Goal: Task Accomplishment & Management: Use online tool/utility

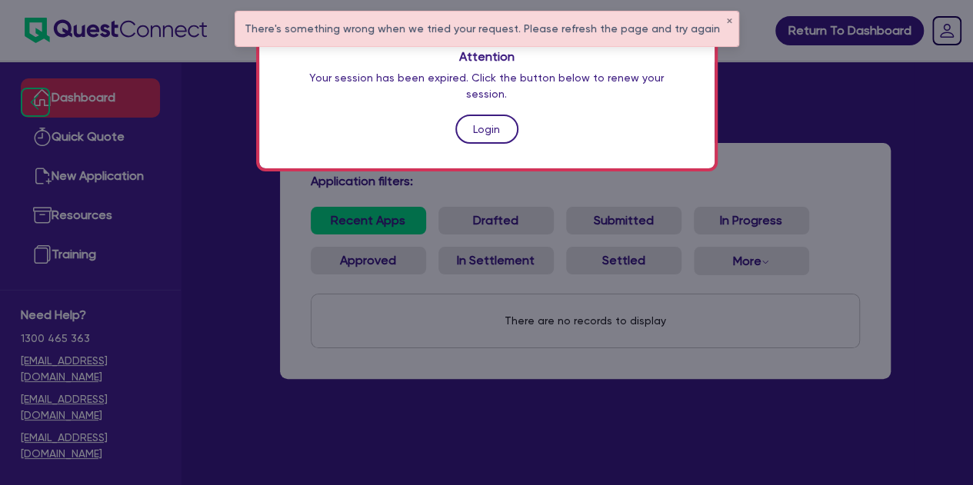
drag, startPoint x: 0, startPoint y: 0, endPoint x: 475, endPoint y: 120, distance: 490.1
click at [475, 120] on link "Login" at bounding box center [486, 129] width 63 height 29
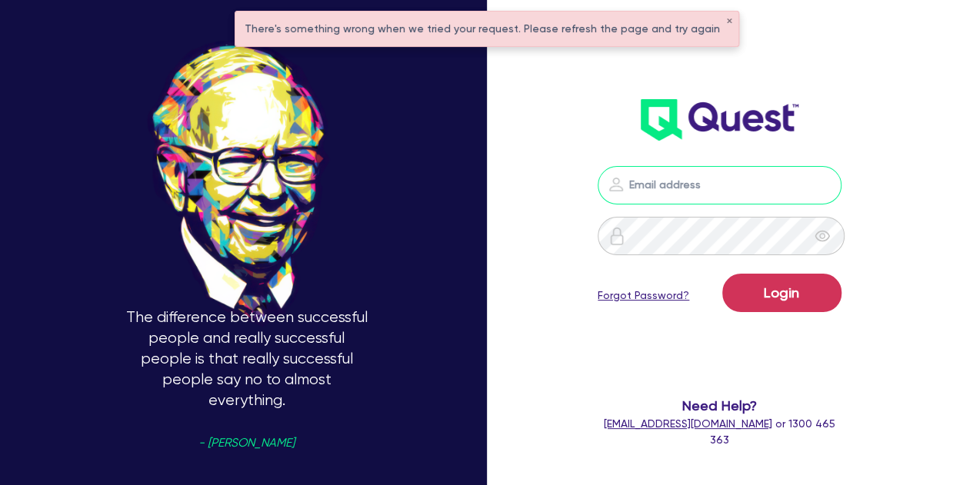
type input "[PERSON_NAME][EMAIL_ADDRESS][PERSON_NAME][DOMAIN_NAME]"
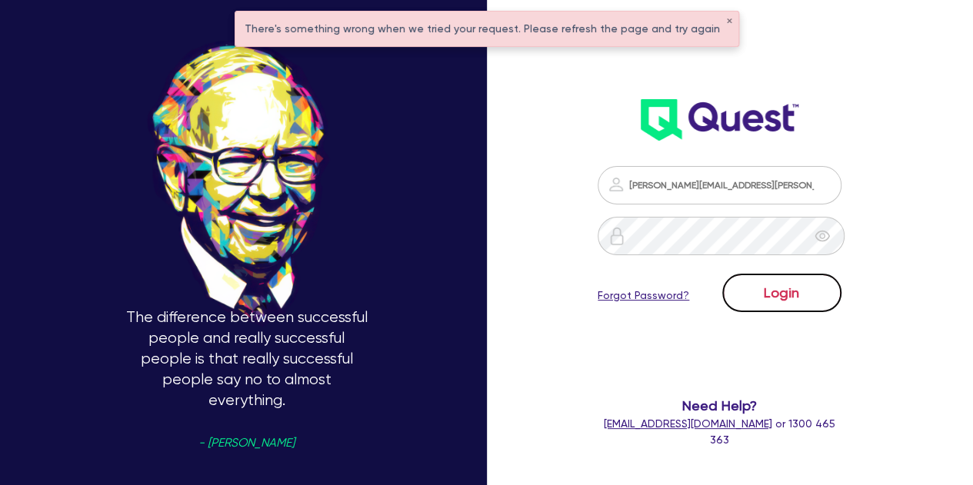
click at [766, 287] on button "Login" at bounding box center [781, 293] width 119 height 38
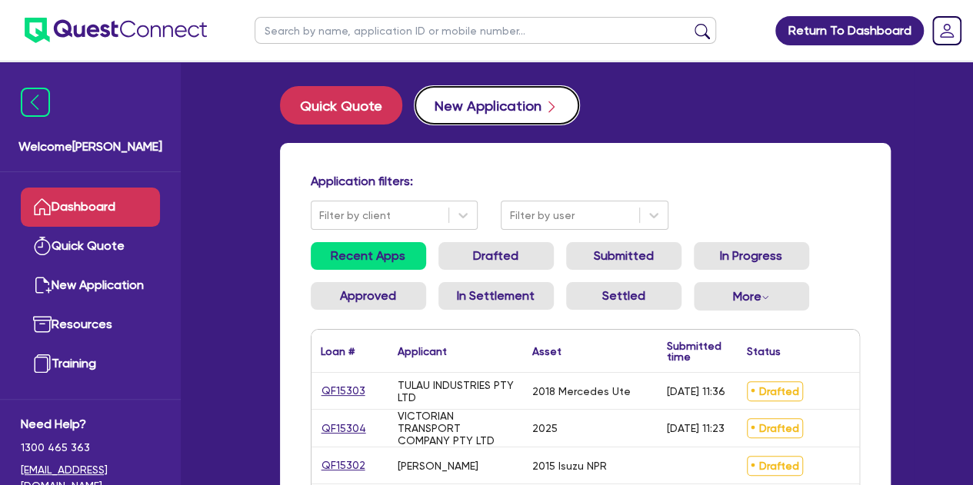
click at [467, 88] on button "New Application" at bounding box center [496, 105] width 165 height 38
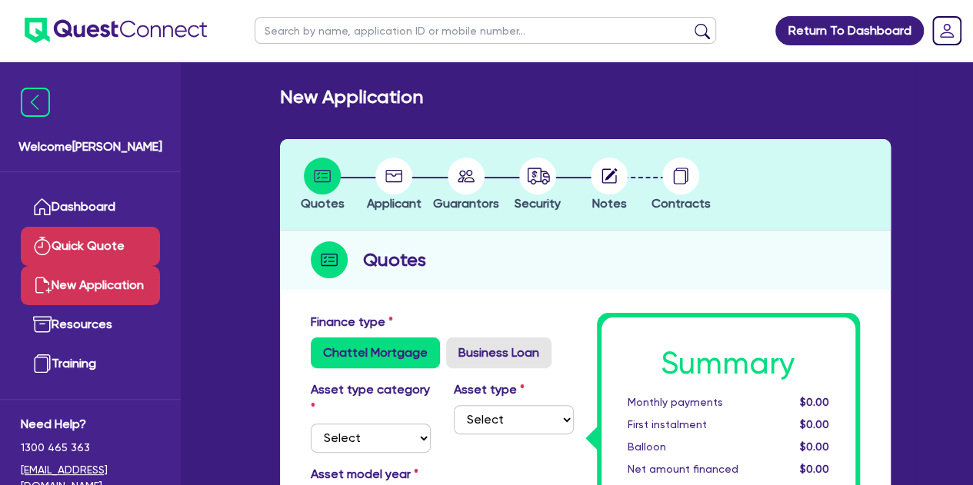
click at [92, 239] on link "Quick Quote" at bounding box center [90, 246] width 139 height 39
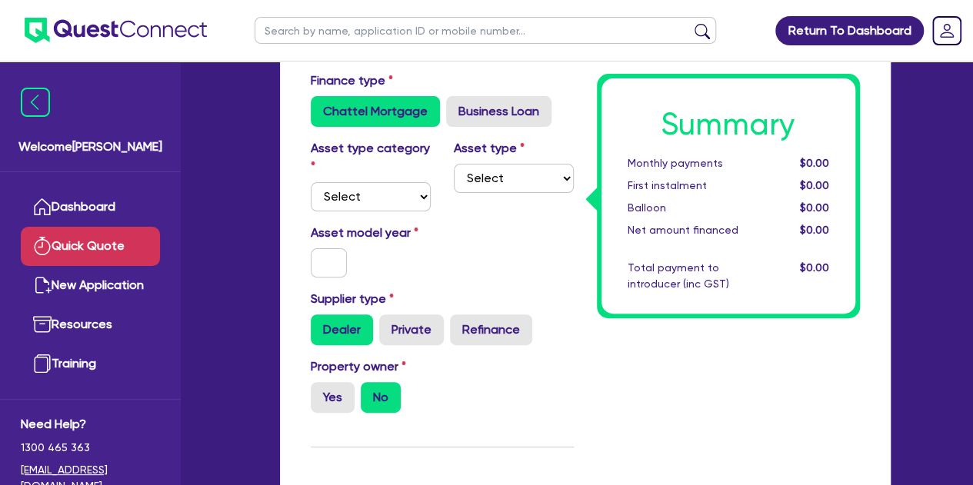
scroll to position [106, 0]
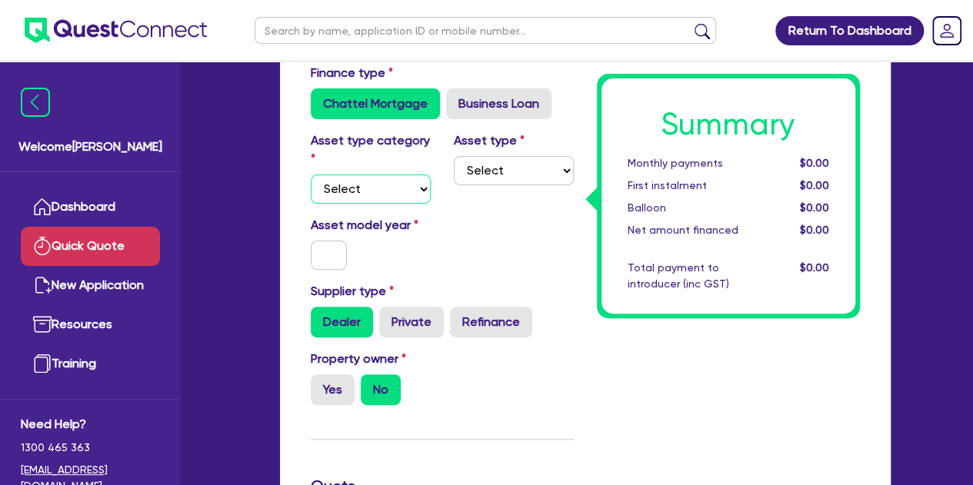
click at [364, 193] on select "Select Cars and light trucks Primary assets Secondary assets Tertiary assets" at bounding box center [371, 189] width 120 height 29
select select "PRIMARY_ASSETS"
click at [311, 175] on select "Select Cars and light trucks Primary assets Secondary assets Tertiary assets" at bounding box center [371, 189] width 120 height 29
click at [475, 179] on select "Select Heavy trucks over 4.5 tonne Trailers Bus and coaches Yellow goods and ex…" at bounding box center [514, 170] width 120 height 29
select select "CONSTRUCTION_AND_EARTHMOVING_EQUIPMENT"
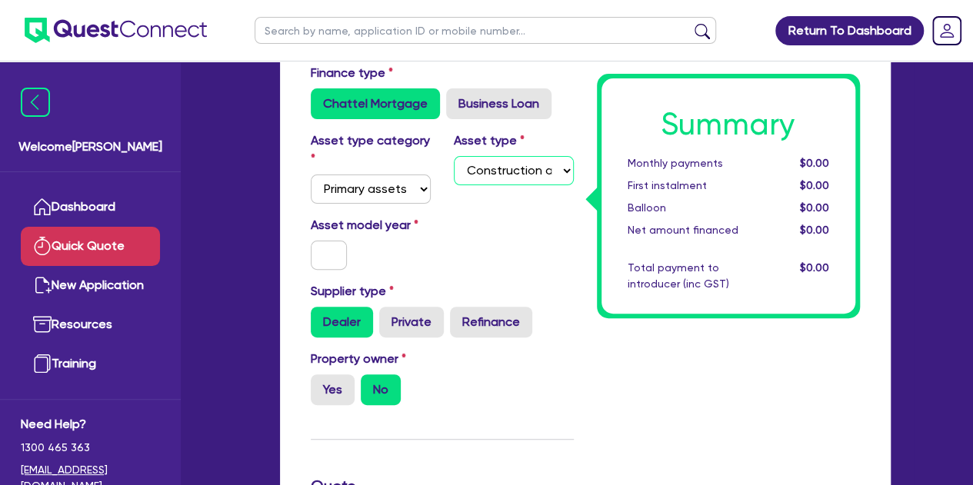
click at [454, 156] on select "Select Heavy trucks over 4.5 tonne Trailers Bus and coaches Yellow goods and ex…" at bounding box center [514, 170] width 120 height 29
click at [328, 257] on input "text" at bounding box center [329, 255] width 37 height 29
type input "2025"
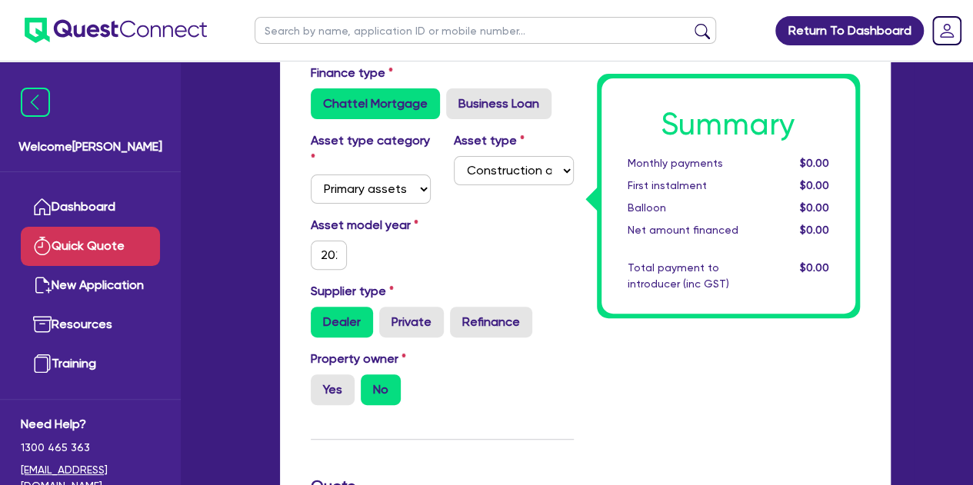
click at [471, 224] on div "Asset model year [DATE]" at bounding box center [442, 249] width 286 height 66
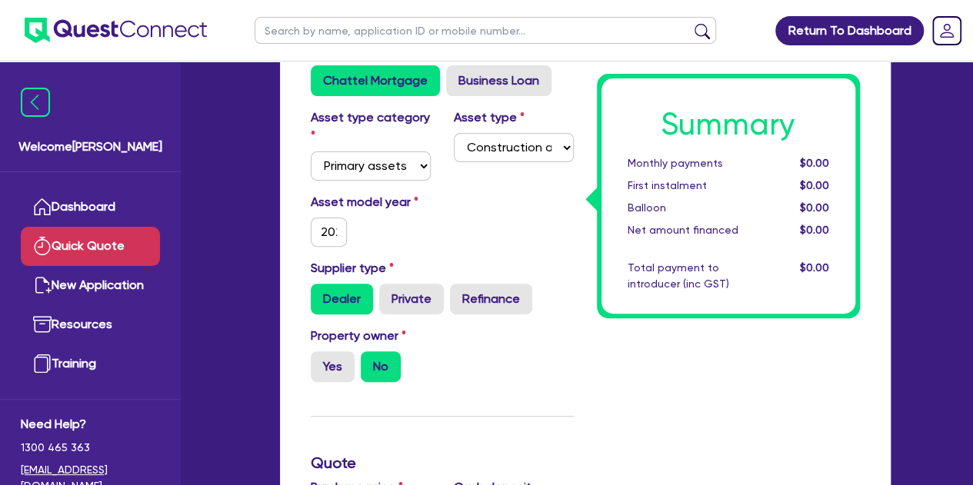
scroll to position [130, 0]
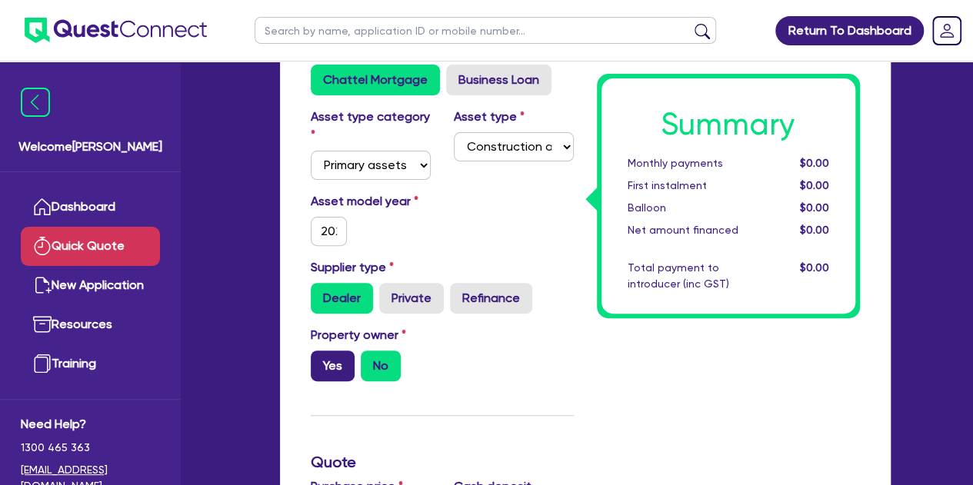
click at [342, 361] on label "Yes" at bounding box center [333, 366] width 44 height 31
click at [321, 361] on input "Yes" at bounding box center [316, 356] width 10 height 10
radio input "true"
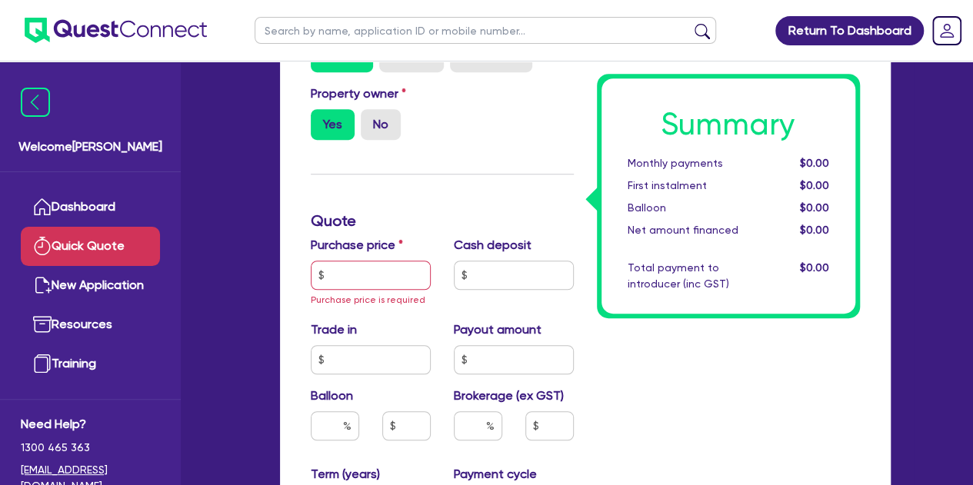
scroll to position [381, 0]
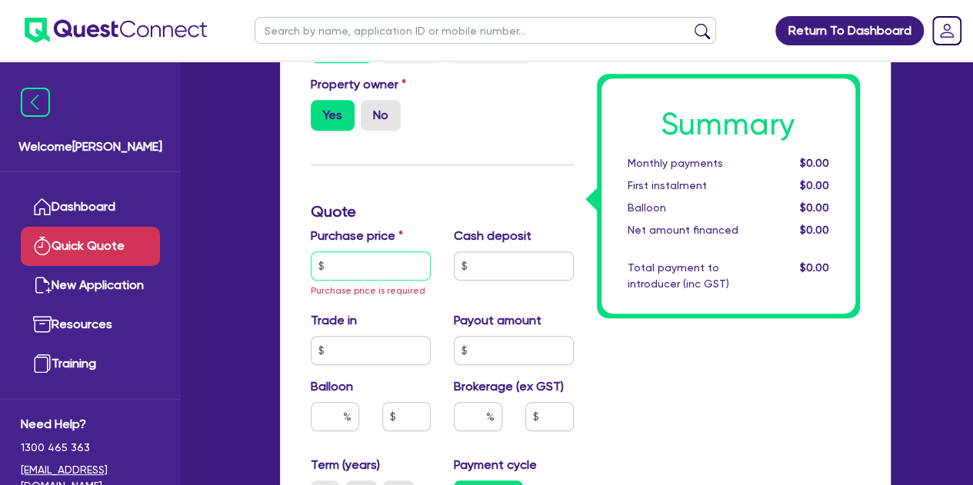
click at [376, 255] on input "text" at bounding box center [371, 265] width 120 height 29
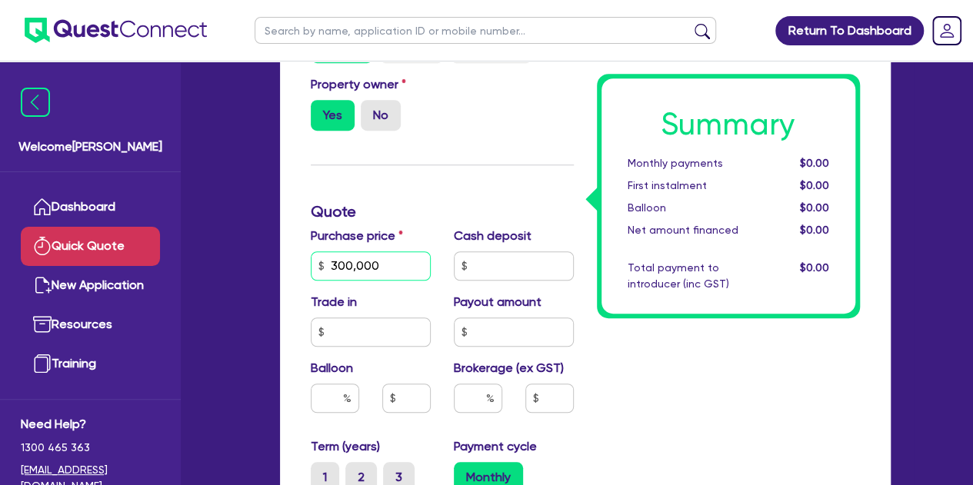
type input "300,000"
click at [403, 227] on div "Purchase price 300,000" at bounding box center [370, 254] width 143 height 54
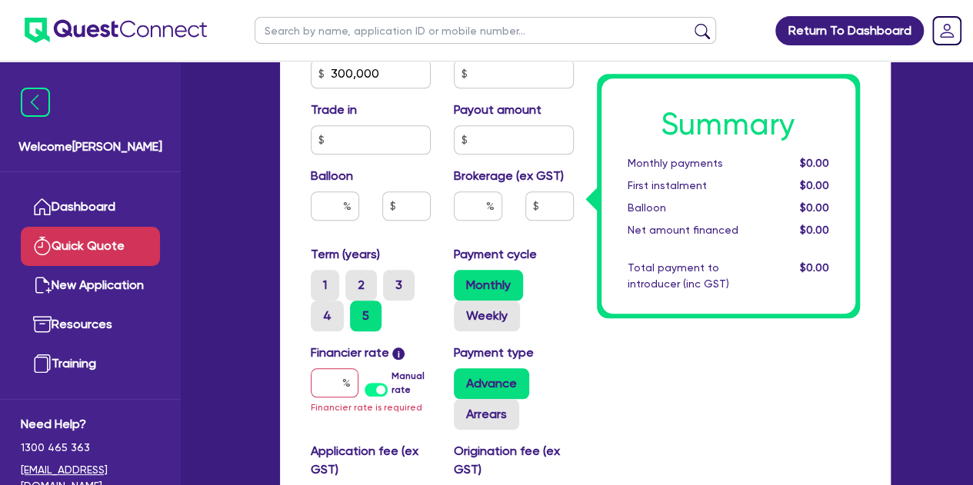
scroll to position [599, 0]
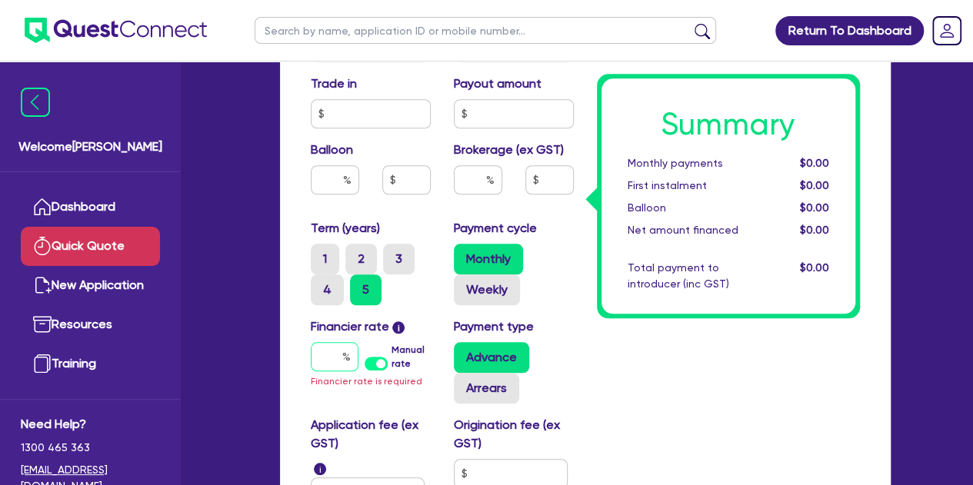
click at [327, 363] on input "text" at bounding box center [335, 356] width 48 height 29
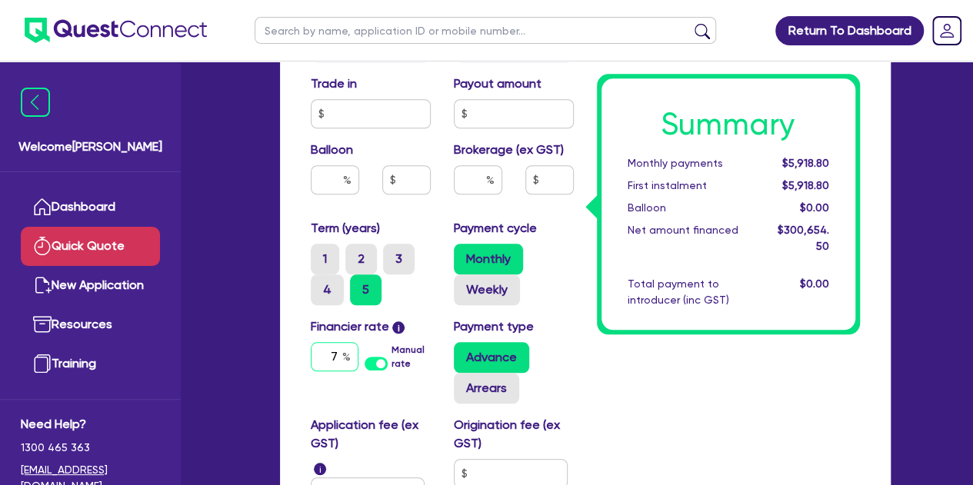
type input "7"
click at [273, 357] on div "Finance type Chattel Mortgage Business Loan Asset type category Select Cars and…" at bounding box center [585, 121] width 634 height 1162
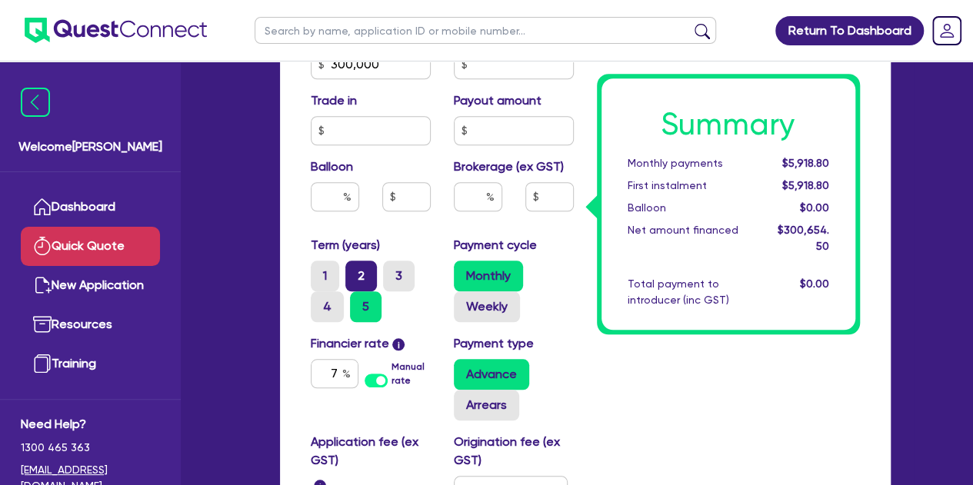
scroll to position [572, 0]
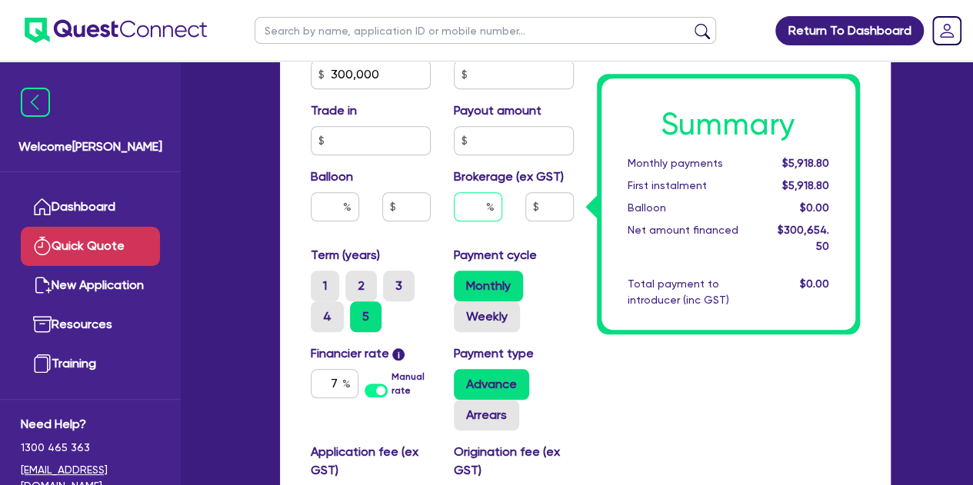
click at [488, 211] on div at bounding box center [478, 206] width 48 height 29
type input "2"
type input "6,013.09"
click at [495, 217] on input "3" at bounding box center [478, 206] width 48 height 29
type input "3"
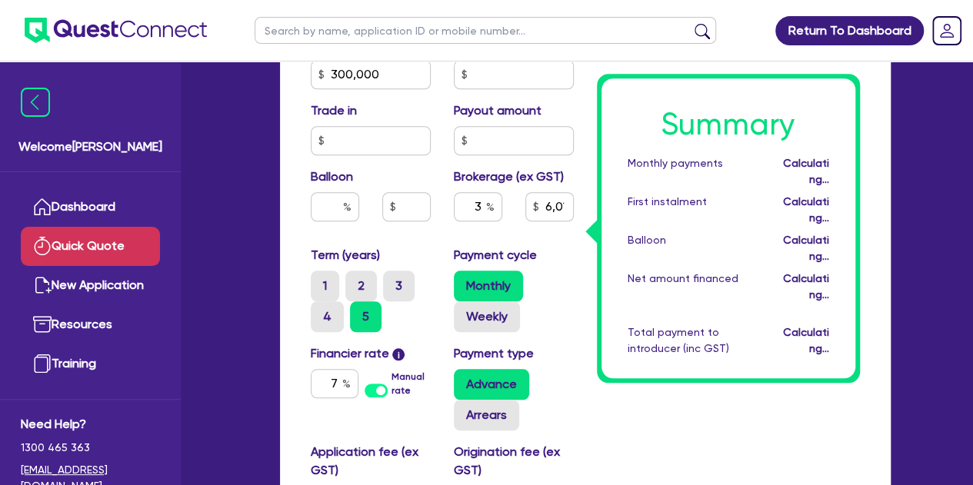
type input "9,019.64"
click at [533, 238] on div "Purchase price 300,000 Cash deposit Trade in Payout amount Balloon Brokerage (e…" at bounding box center [442, 140] width 286 height 211
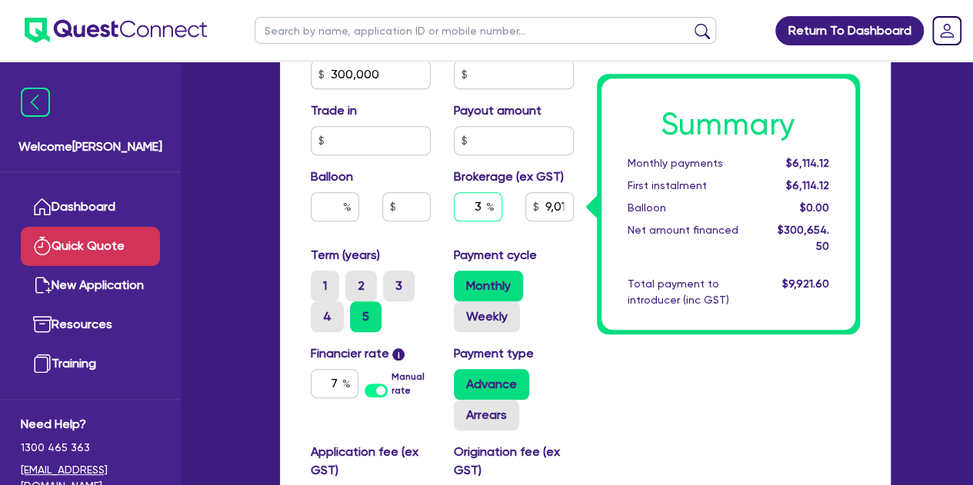
click at [480, 205] on input "3" at bounding box center [478, 206] width 48 height 29
type input "1"
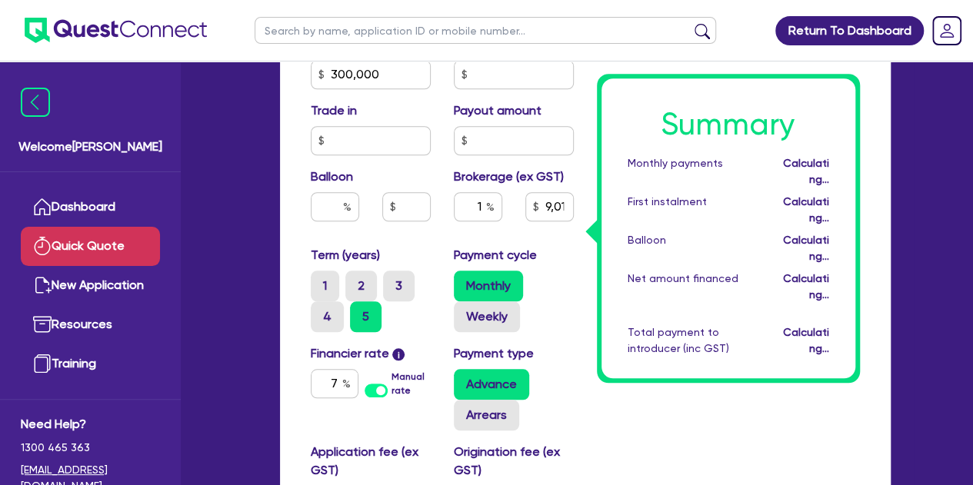
type input "3,006.55"
click at [534, 261] on label "Payment cycle" at bounding box center [495, 255] width 83 height 18
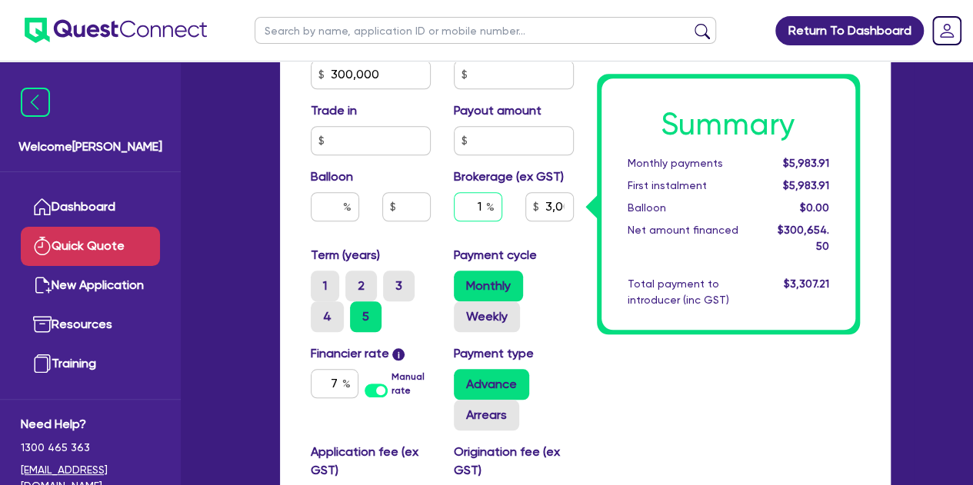
click at [481, 211] on input "1" at bounding box center [478, 206] width 48 height 29
type input "3"
type input "9,019.64"
click at [577, 278] on div "Payment cycle Monthly Weekly" at bounding box center [513, 289] width 143 height 86
click at [483, 205] on input "3" at bounding box center [478, 206] width 48 height 29
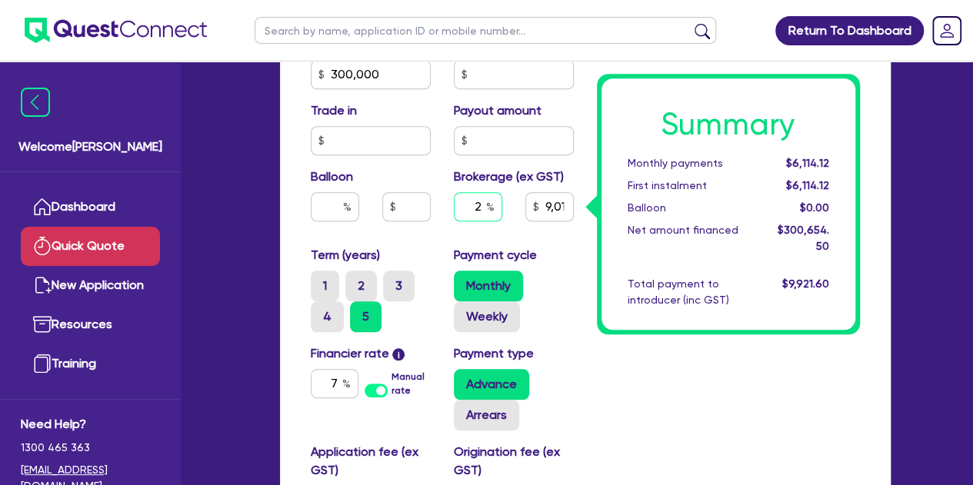
type input "2"
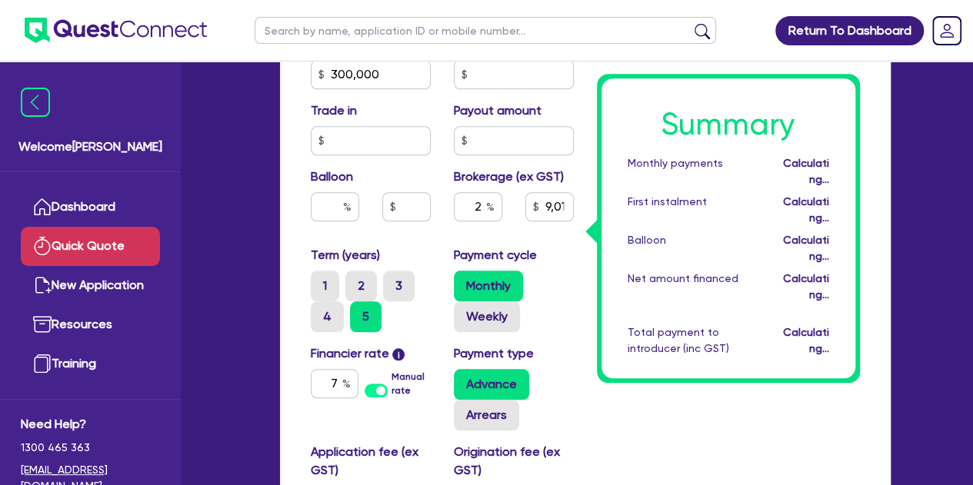
type input "6,013.09"
click at [577, 250] on div "Payment cycle Monthly Weekly" at bounding box center [513, 289] width 143 height 86
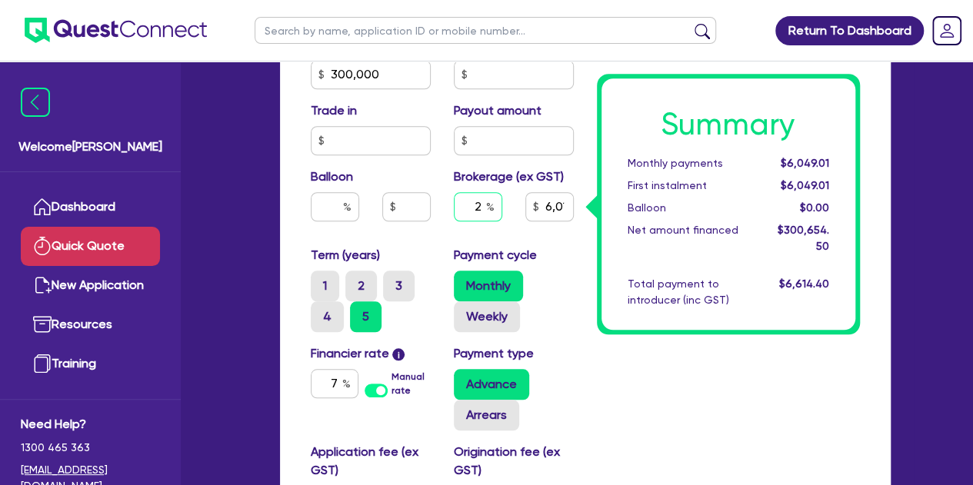
click at [479, 210] on input "2" at bounding box center [478, 206] width 48 height 29
type input "3"
type input "9,019.64"
click at [532, 244] on div "Purchase price 300,000 Cash deposit Trade in Payout amount Balloon Brokerage (e…" at bounding box center [442, 140] width 286 height 211
click at [481, 208] on input "text" at bounding box center [478, 206] width 48 height 29
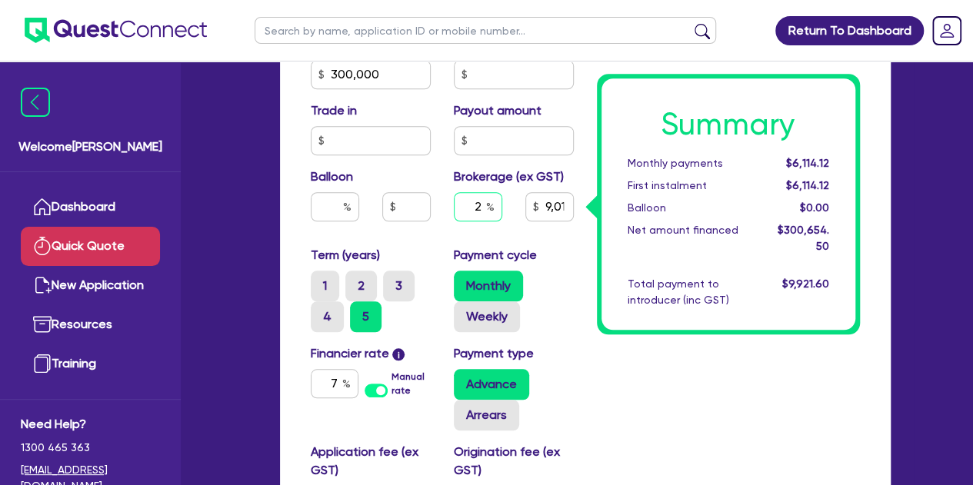
type input "2"
type input "6,013.09"
click at [583, 271] on div "Payment cycle Monthly Weekly" at bounding box center [513, 289] width 143 height 86
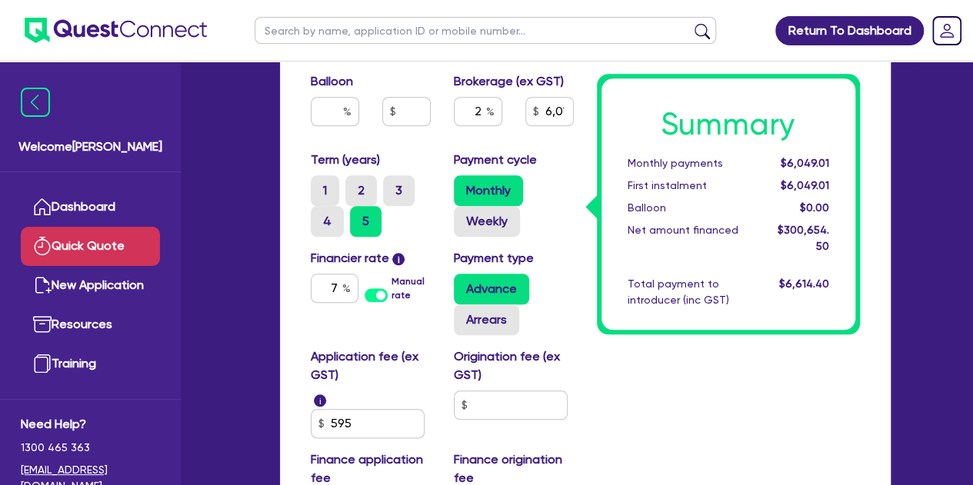
scroll to position [668, 0]
click at [376, 430] on input "595" at bounding box center [368, 422] width 114 height 29
type input "5"
type input "649"
type input "6,014.28"
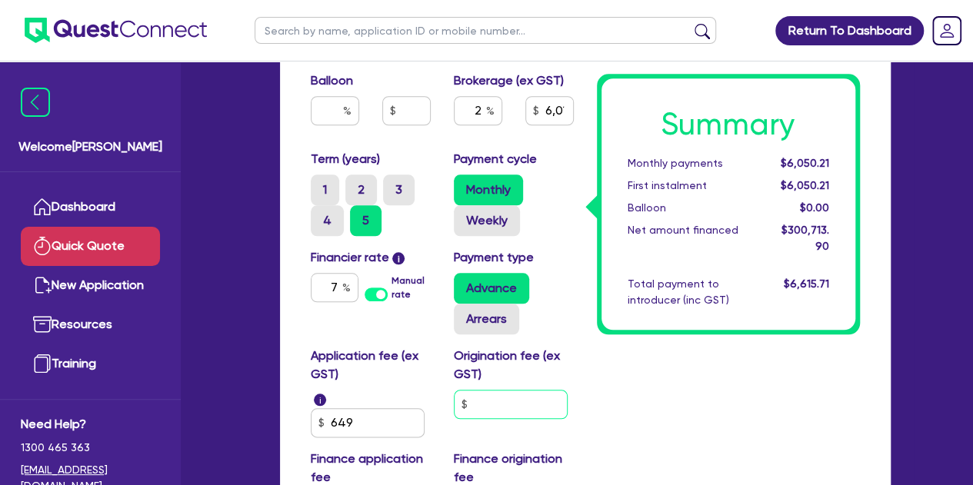
click at [525, 396] on input "text" at bounding box center [511, 404] width 114 height 29
type input "900"
type input "6,014.28"
click at [609, 439] on div "Summary Monthly payments $6,050.21 First instalment $7,040.21 Balloon $0.00 Net…" at bounding box center [728, 19] width 286 height 1034
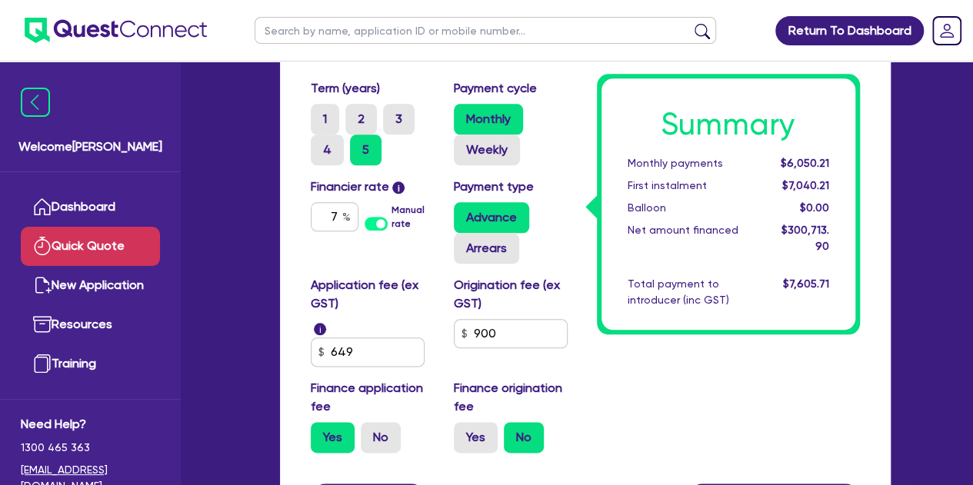
click at [461, 428] on input "Yes" at bounding box center [459, 427] width 10 height 10
radio input "true"
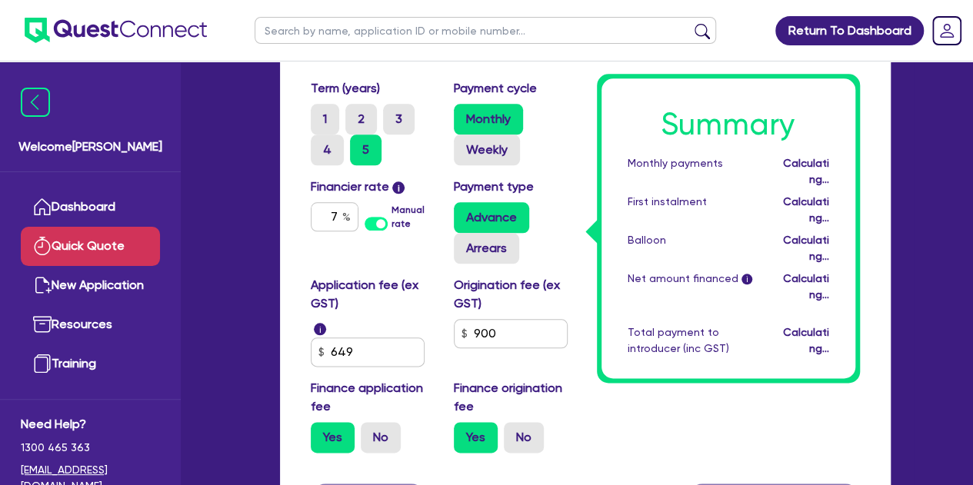
type input "6,034.08"
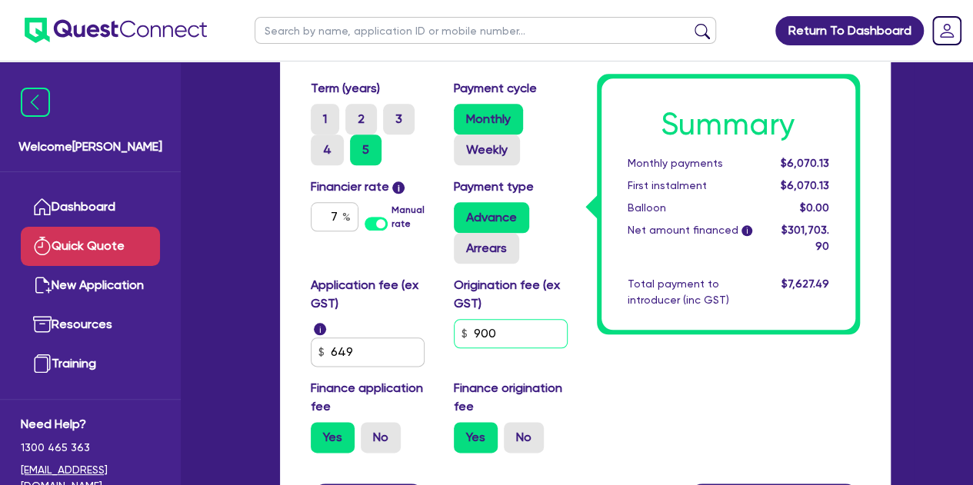
click at [504, 333] on input "900" at bounding box center [511, 333] width 114 height 29
type input "9"
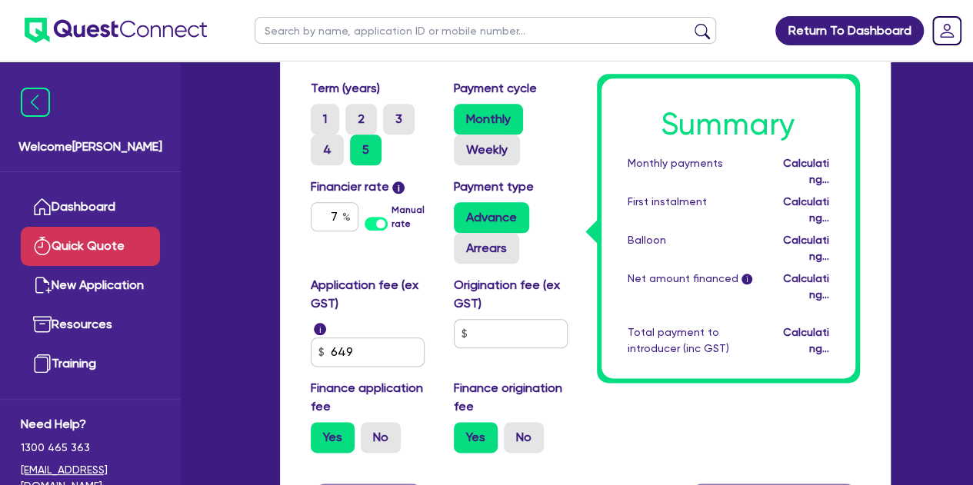
type input "6,014.28"
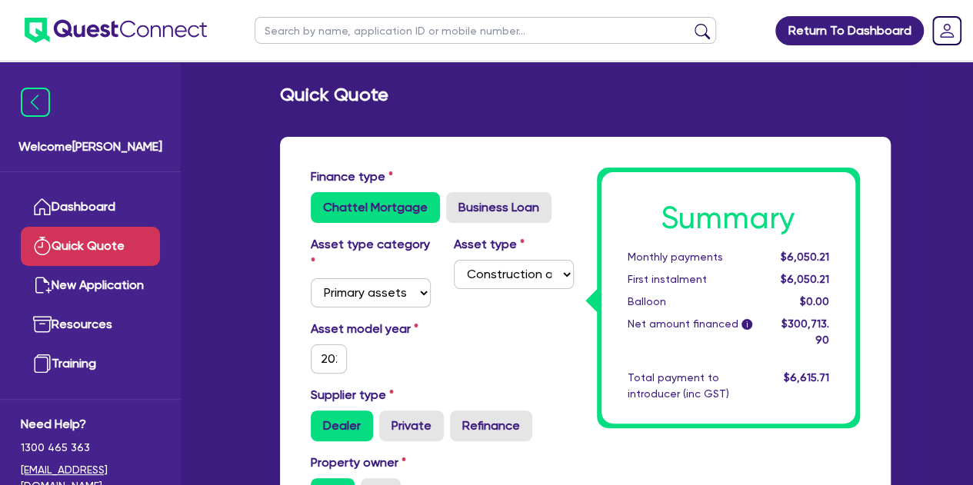
scroll to position [0, 0]
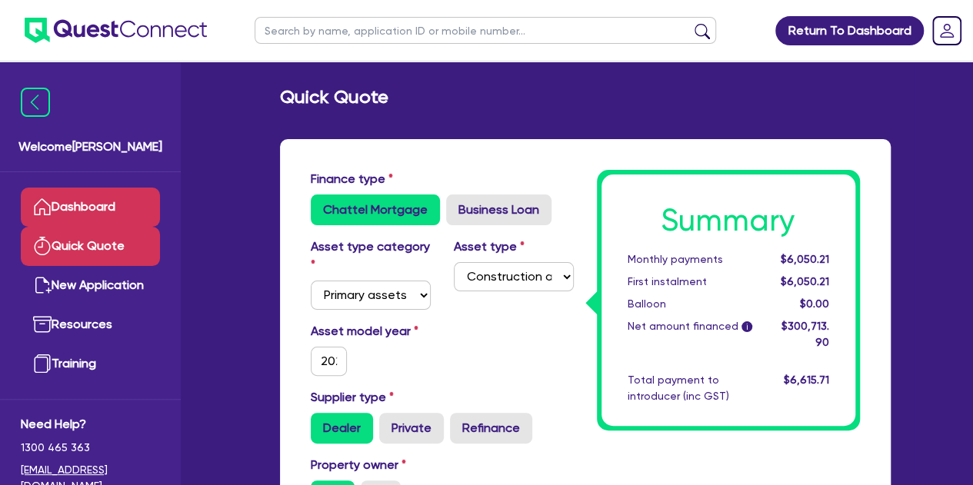
click at [97, 213] on link "Dashboard" at bounding box center [90, 207] width 139 height 39
